Goal: Task Accomplishment & Management: Manage account settings

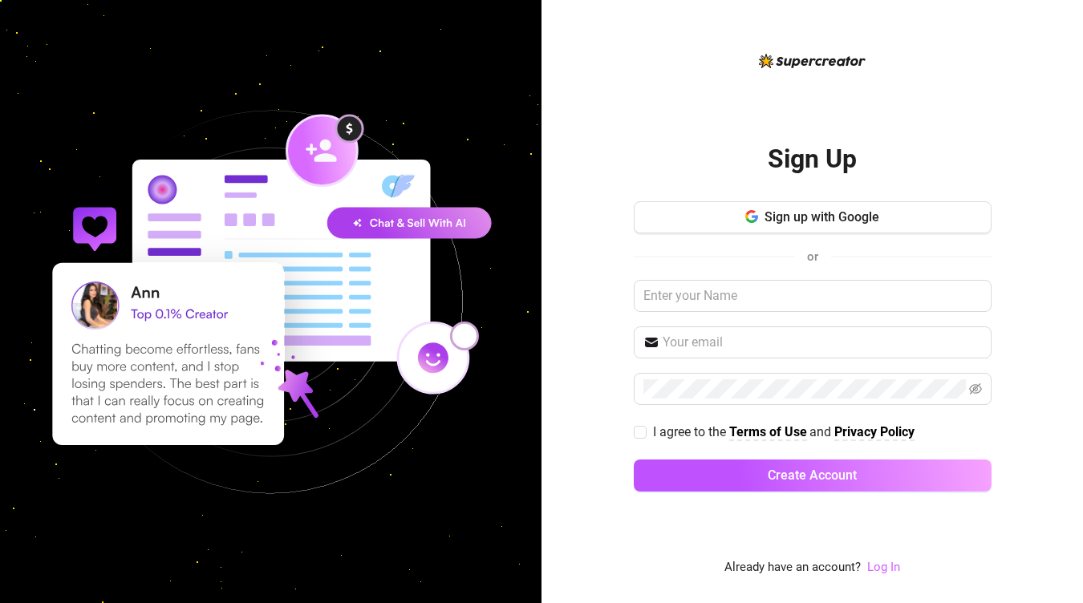
click at [893, 565] on link "Log In" at bounding box center [883, 567] width 33 height 14
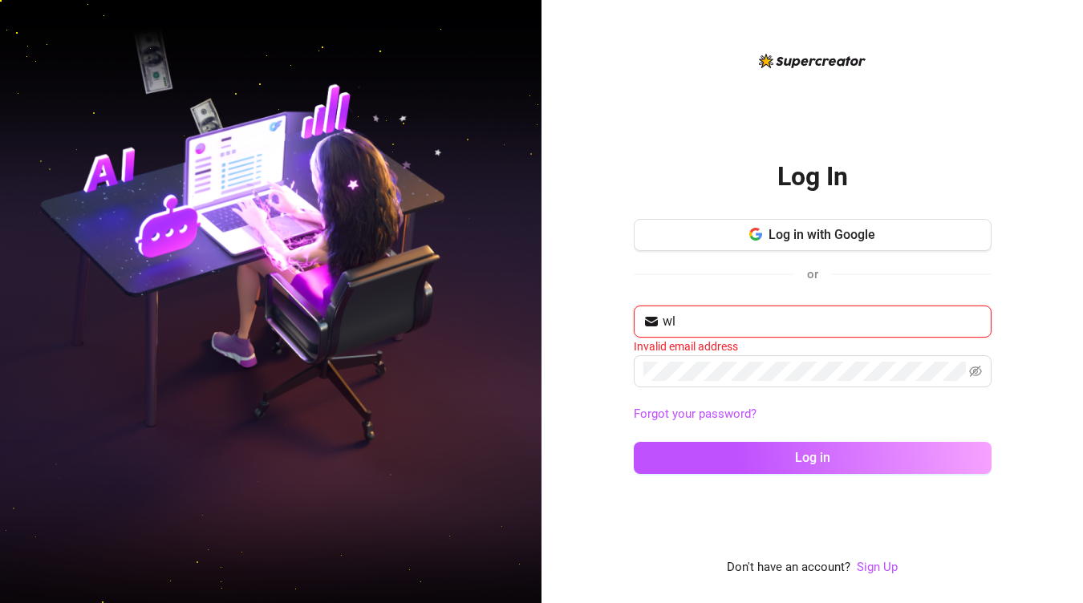
type input "w"
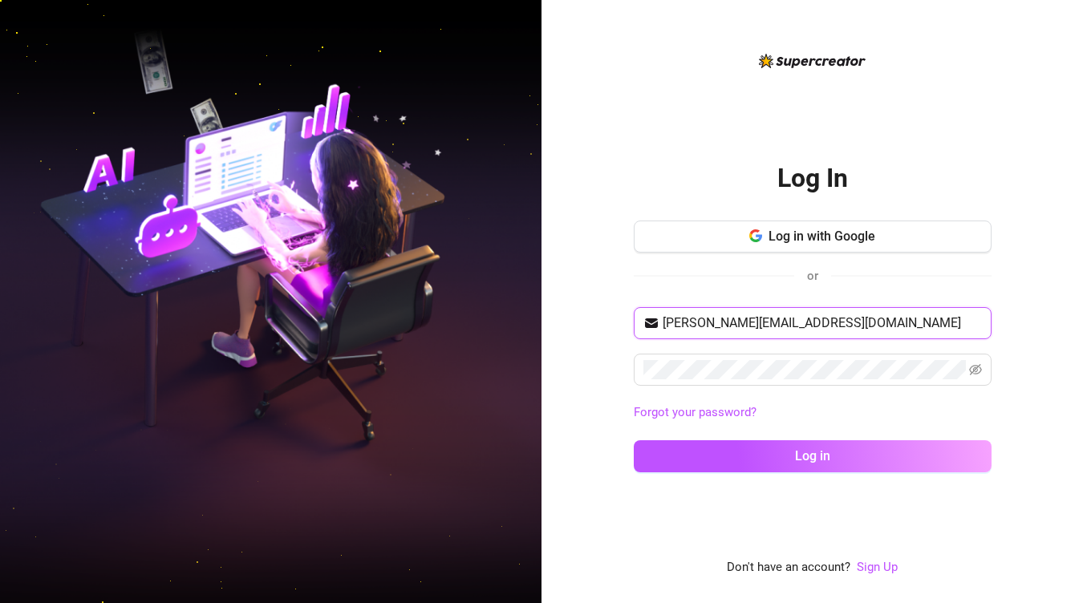
type input "[PERSON_NAME][EMAIL_ADDRESS][DOMAIN_NAME]"
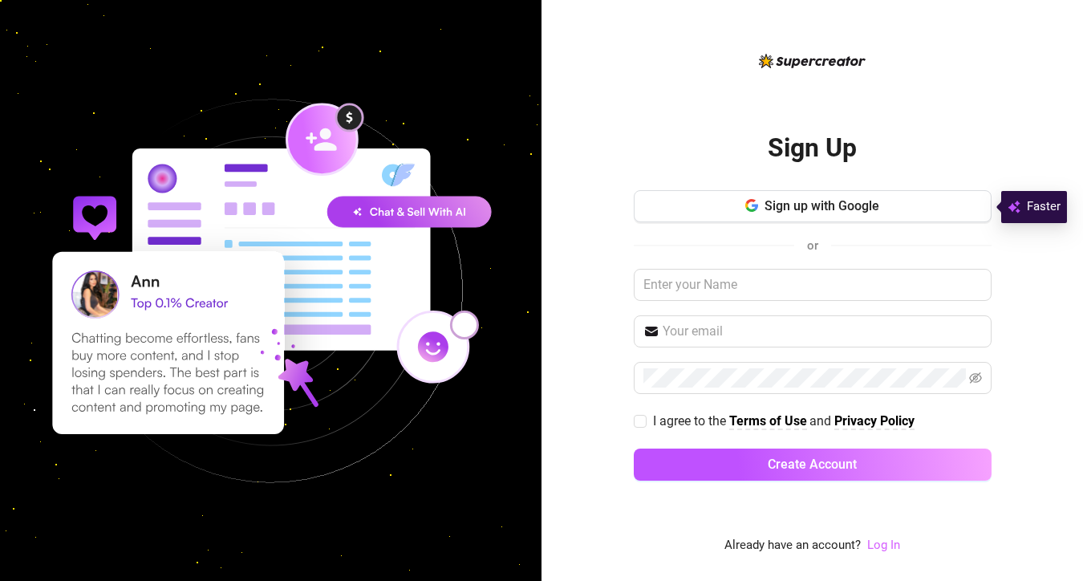
click at [886, 546] on link "Log In" at bounding box center [883, 544] width 33 height 14
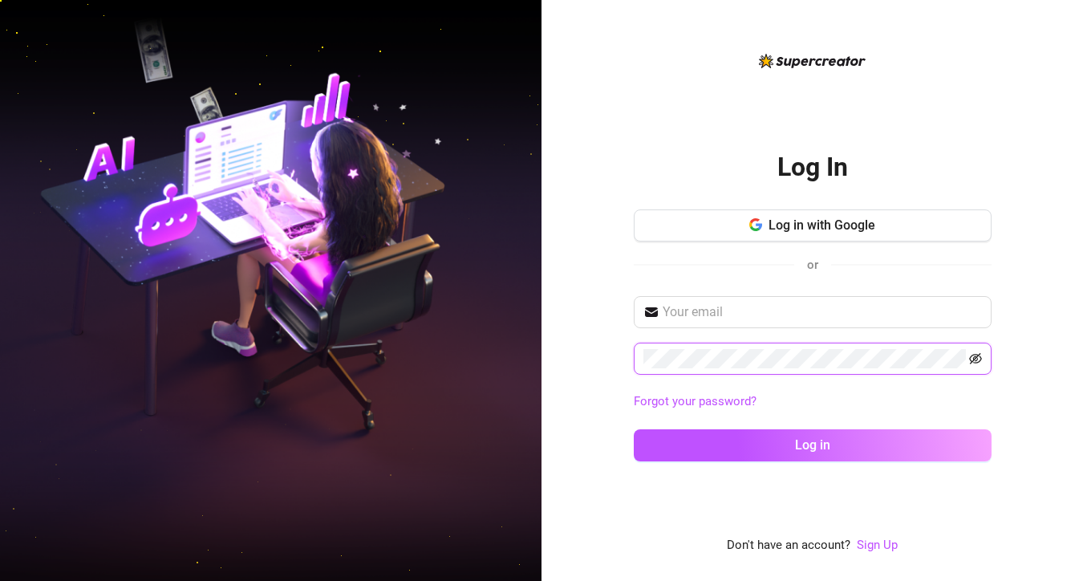
click at [979, 359] on icon "eye-invisible" at bounding box center [975, 358] width 13 height 13
click at [979, 359] on icon "eye" at bounding box center [975, 358] width 13 height 13
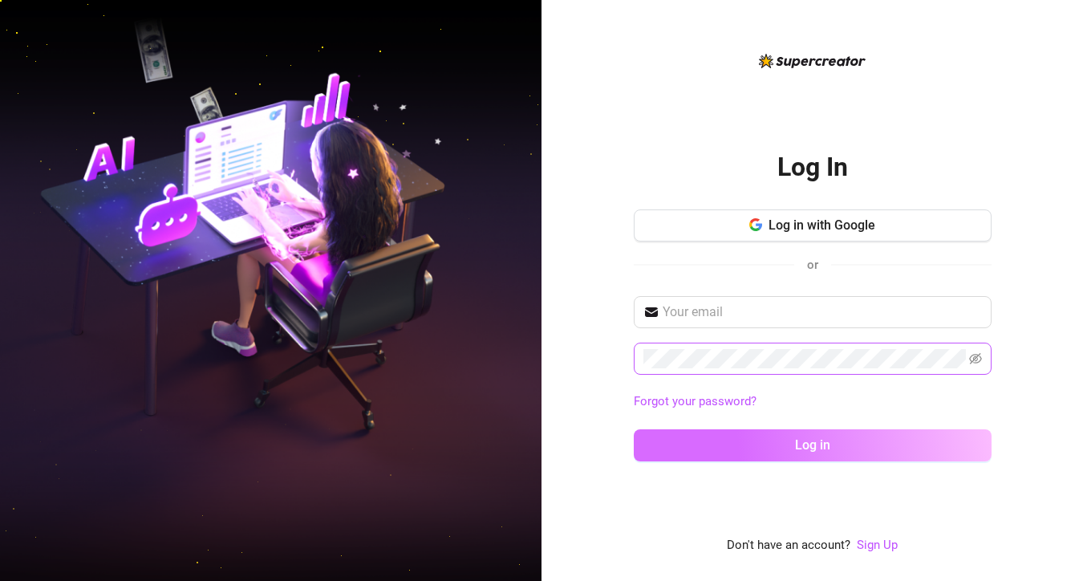
click at [759, 444] on button "Log in" at bounding box center [813, 445] width 358 height 32
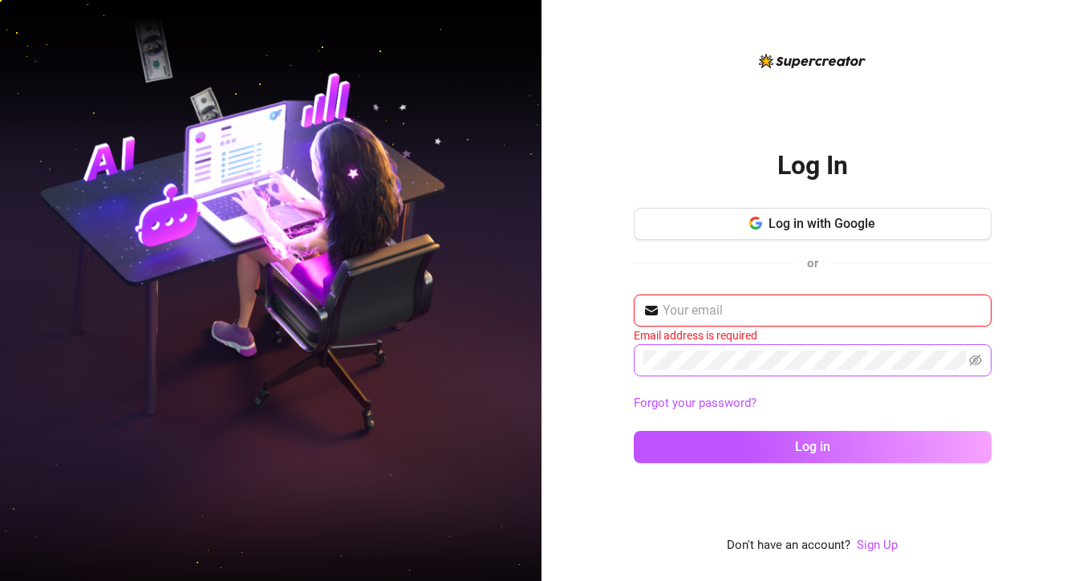
click at [779, 308] on input "text" at bounding box center [822, 310] width 319 height 19
type input "e"
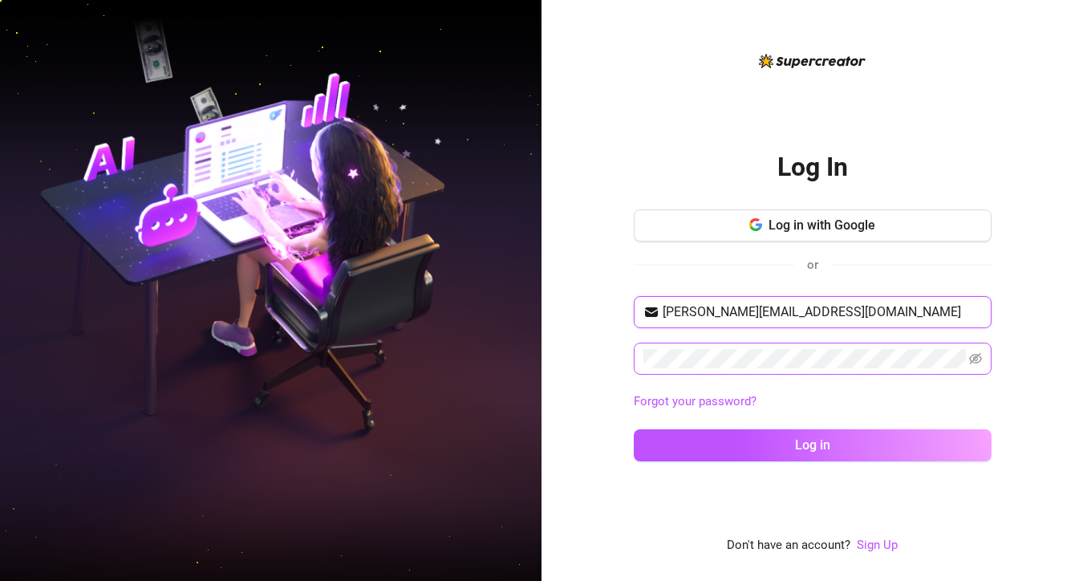
type input "[PERSON_NAME][EMAIL_ADDRESS][DOMAIN_NAME]"
click at [812, 444] on button "Log in" at bounding box center [813, 445] width 358 height 32
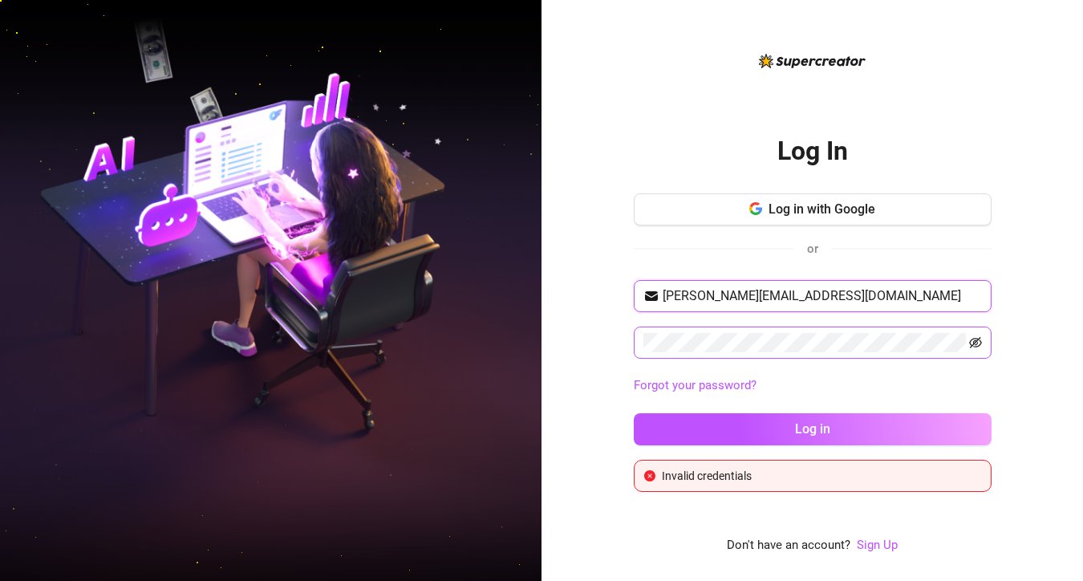
click at [979, 346] on icon "eye-invisible" at bounding box center [975, 342] width 13 height 13
click at [979, 346] on icon "eye" at bounding box center [975, 342] width 13 height 13
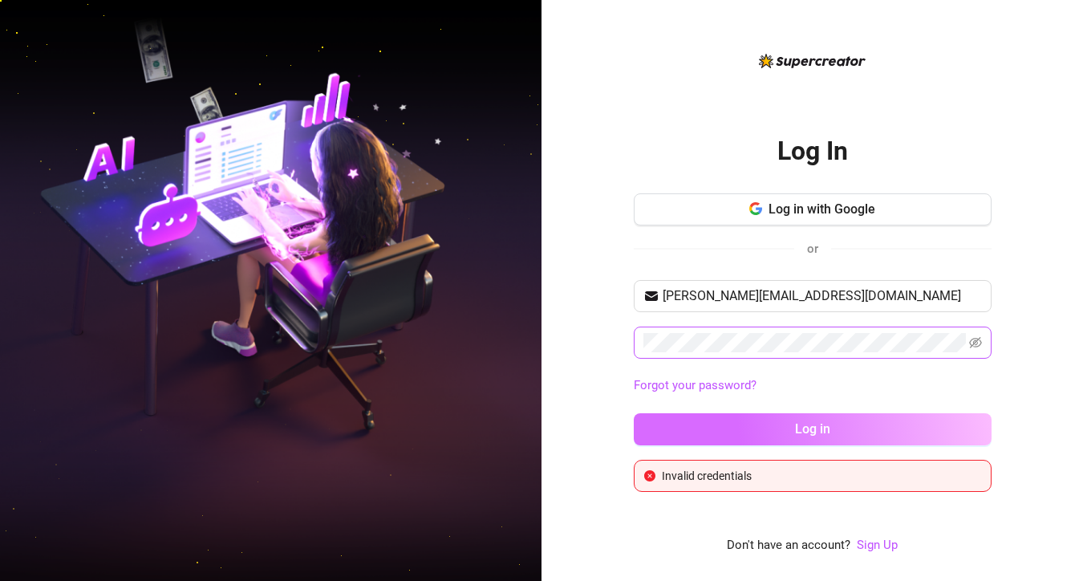
click at [805, 429] on span "Log in" at bounding box center [812, 428] width 35 height 15
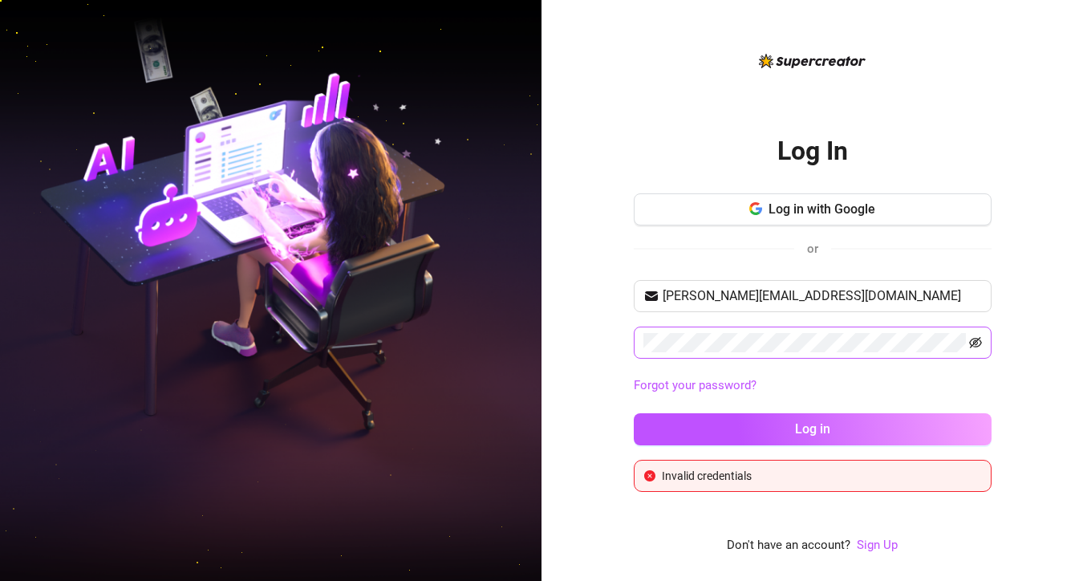
click at [975, 347] on icon "eye-invisible" at bounding box center [975, 342] width 13 height 13
click at [637, 338] on span at bounding box center [813, 342] width 358 height 32
click at [1011, 273] on div "Log In Log in with Google or elenahalfmann@googlemail.com Forgot your password?…" at bounding box center [811, 290] width 541 height 581
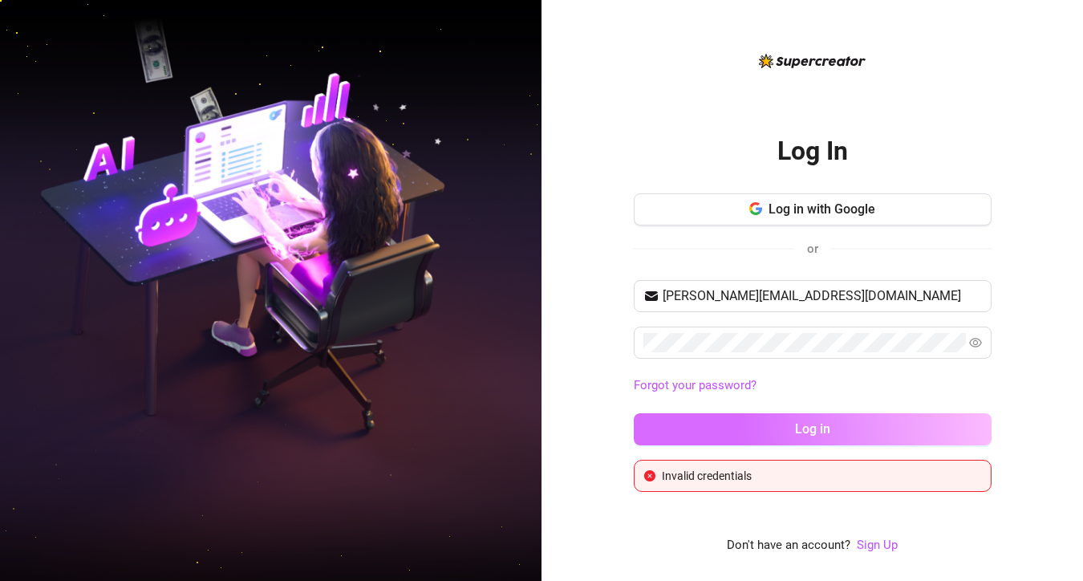
click at [754, 423] on button "Log in" at bounding box center [813, 429] width 358 height 32
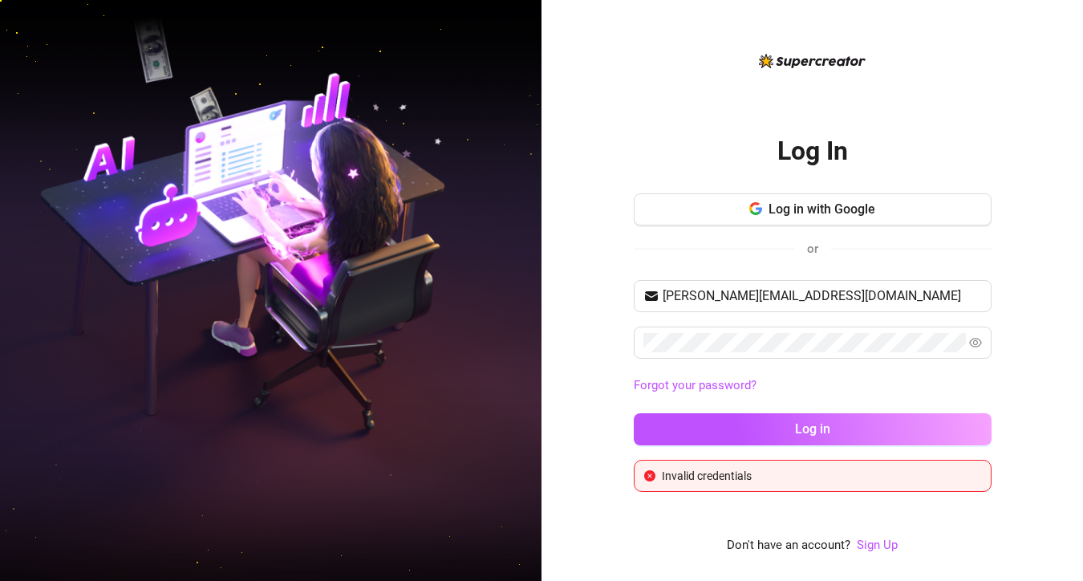
click at [648, 476] on icon "close-circle" at bounding box center [649, 475] width 11 height 11
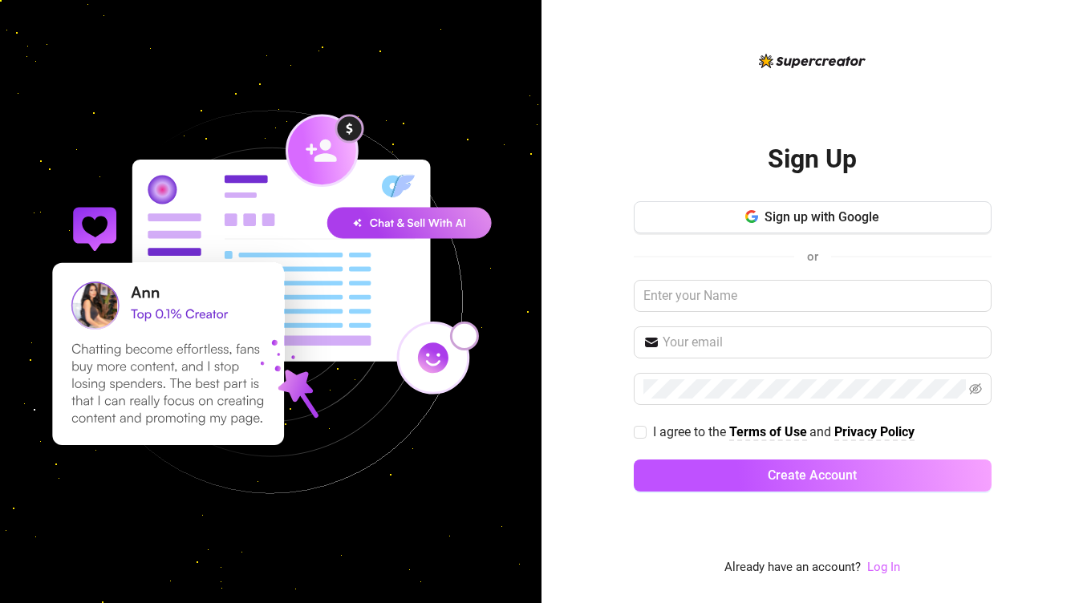
click at [875, 567] on link "Log In" at bounding box center [883, 567] width 33 height 14
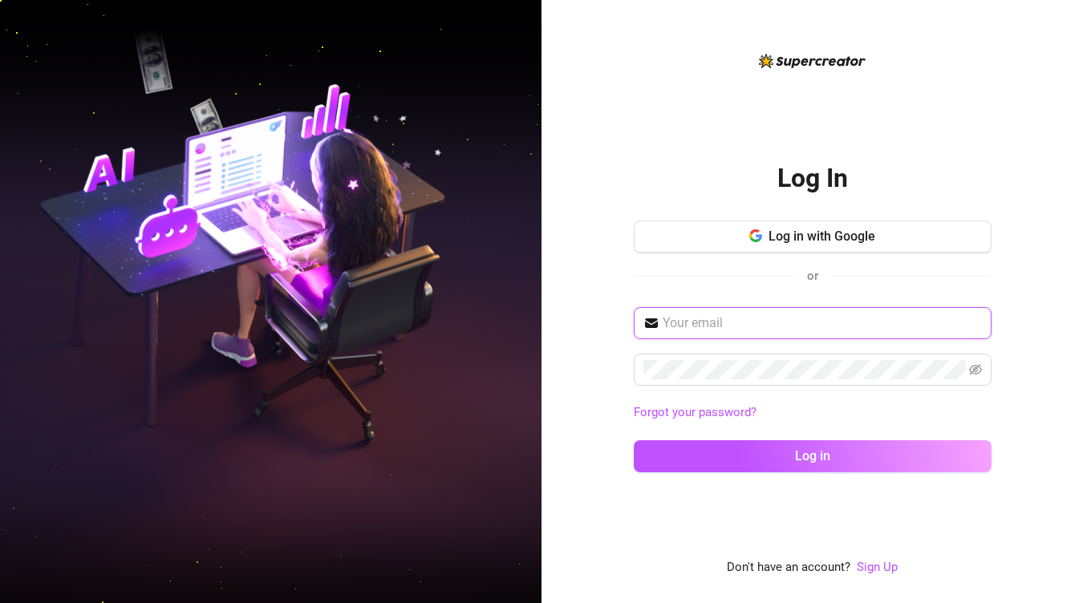
type input "[PERSON_NAME][EMAIL_ADDRESS][DOMAIN_NAME]"
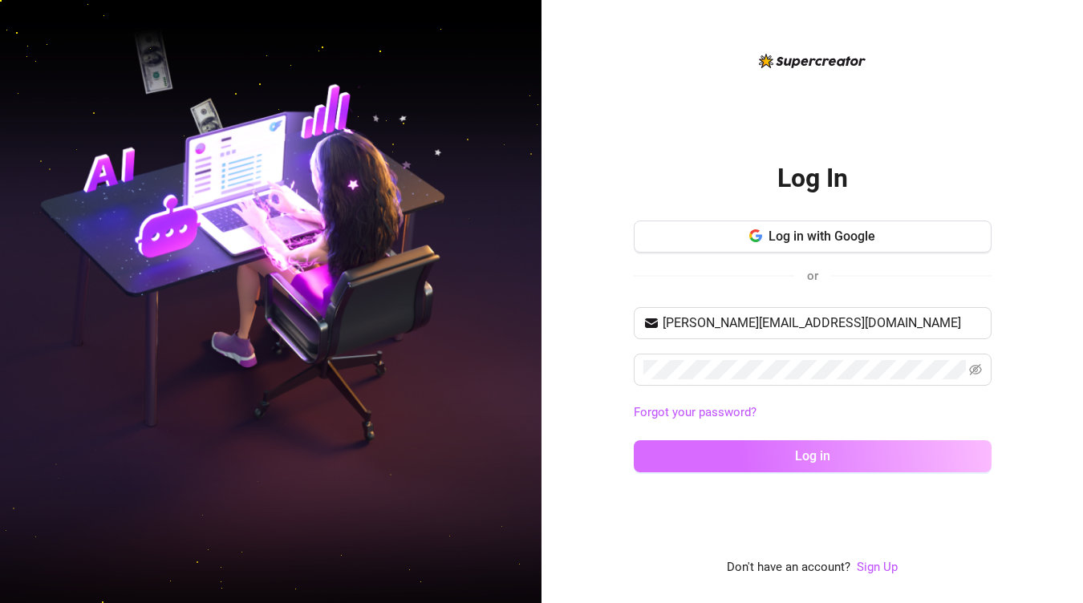
click at [778, 456] on button "Log in" at bounding box center [813, 456] width 358 height 32
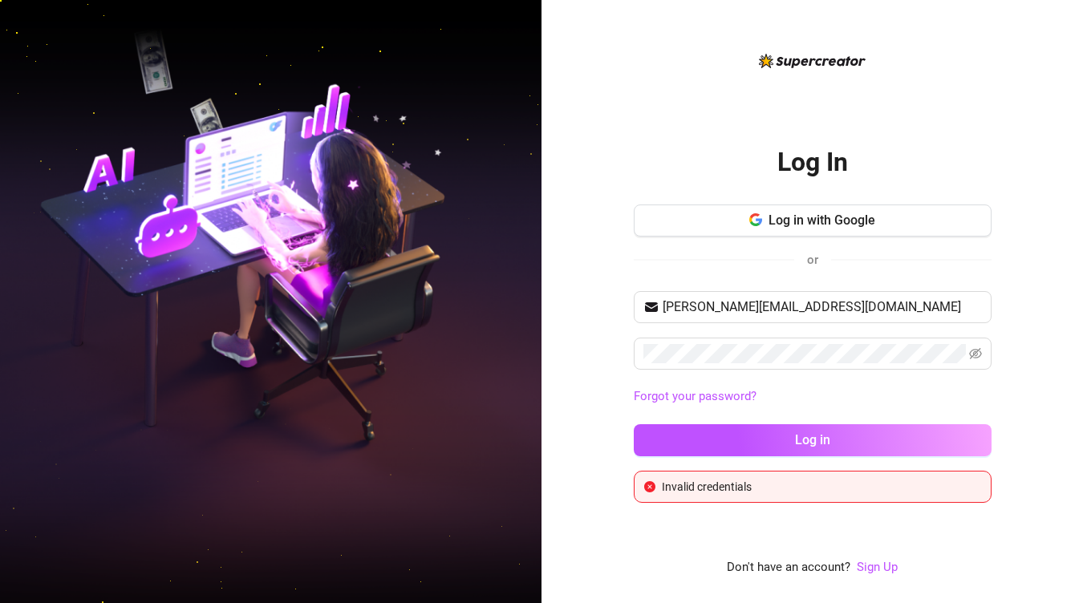
click at [576, 408] on div "Log In Log in with Google or elenahalfmann@googlemail.com Forgot your password?…" at bounding box center [811, 301] width 541 height 603
